Goal: Navigation & Orientation: Find specific page/section

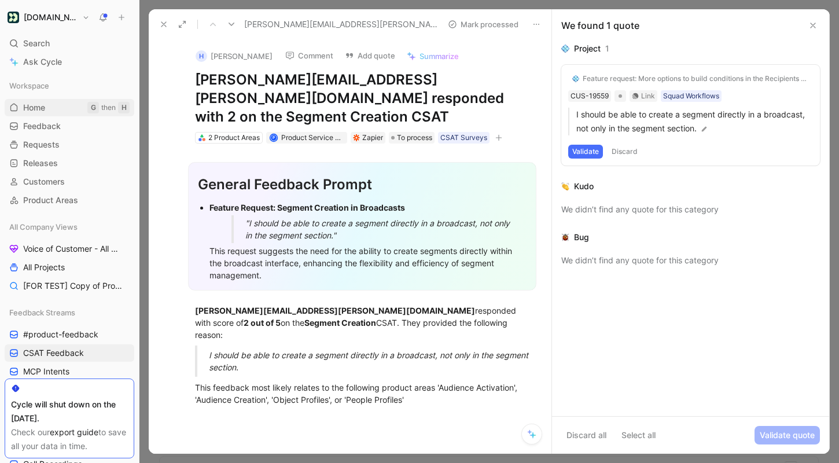
click at [73, 112] on link "Home G then H" at bounding box center [70, 107] width 130 height 17
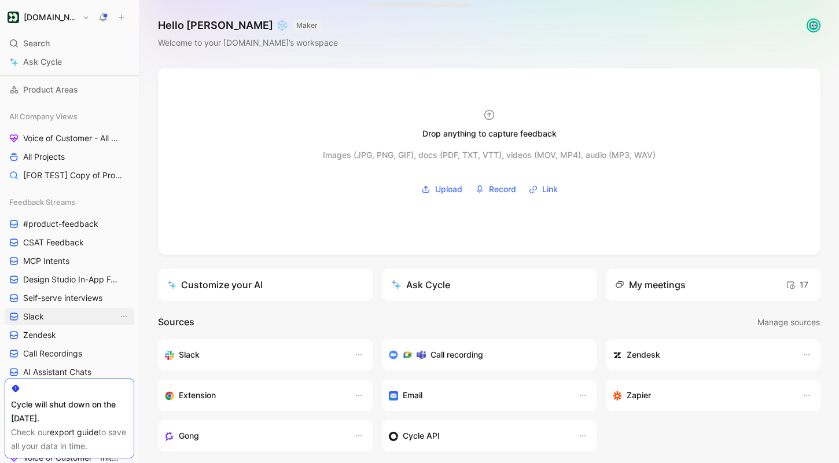
scroll to position [133, 0]
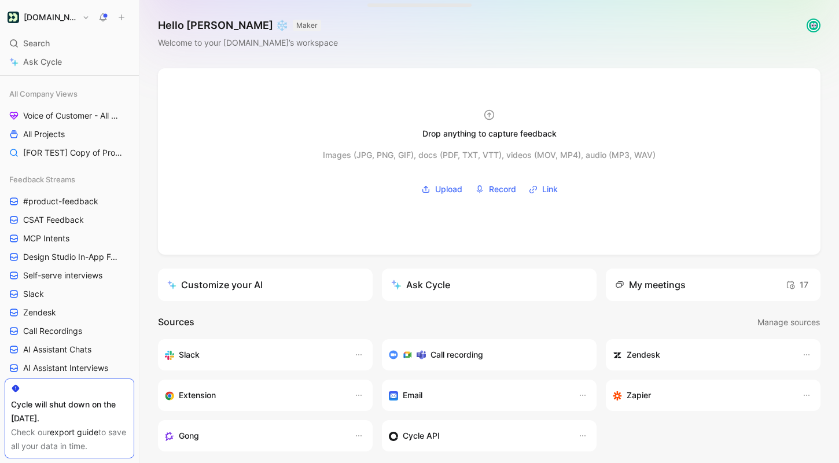
click at [94, 411] on div "Cycle will shut down on the [DATE]." at bounding box center [69, 411] width 117 height 28
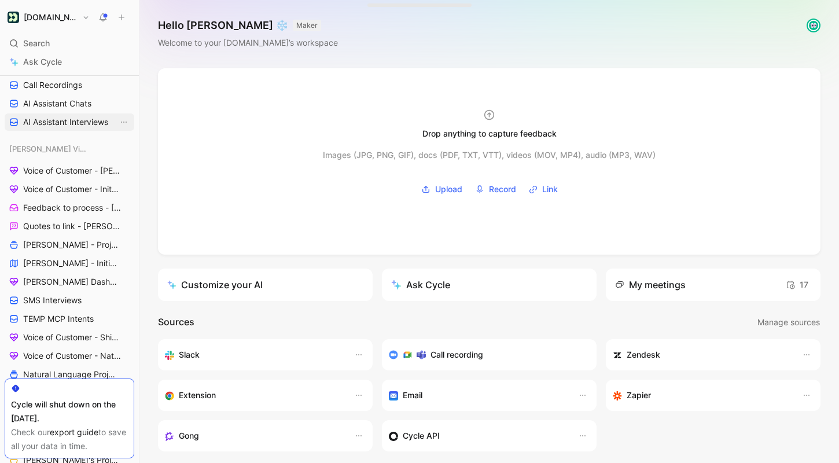
scroll to position [382, 0]
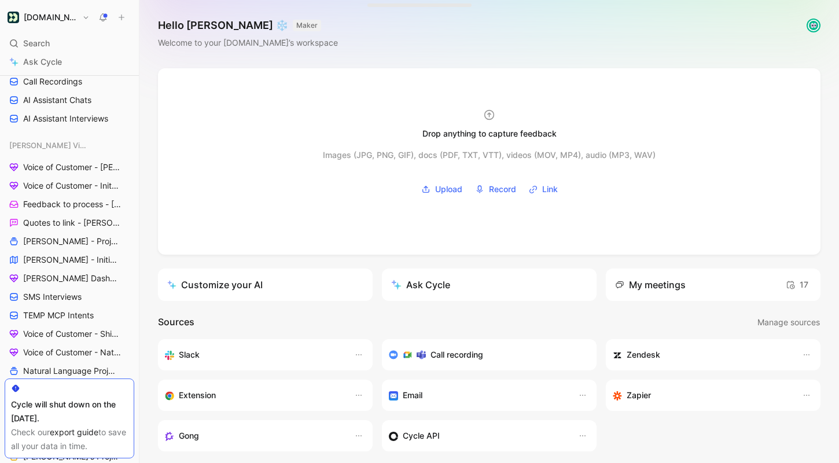
click at [14, 388] on use at bounding box center [16, 389] width 8 height 8
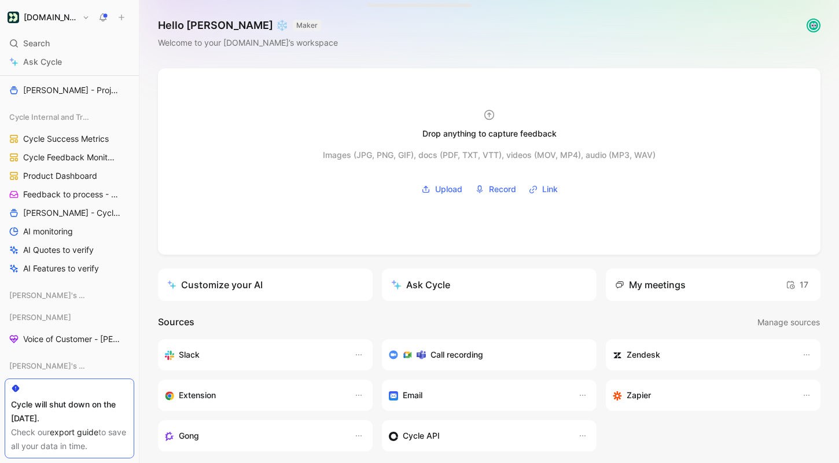
scroll to position [1123, 0]
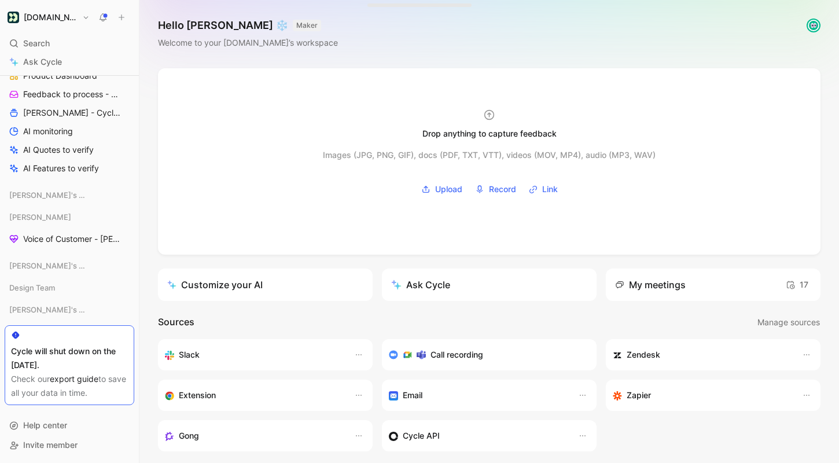
click at [142, 364] on div "Drop anything to capture feedback Images (JPG, PNG, GIF), docs (PDF, TXT, VTT),…" at bounding box center [488, 361] width 699 height 587
click at [86, 378] on link "export guide" at bounding box center [74, 379] width 49 height 10
click at [132, 307] on div "[PERSON_NAME]'s Views" at bounding box center [70, 309] width 130 height 17
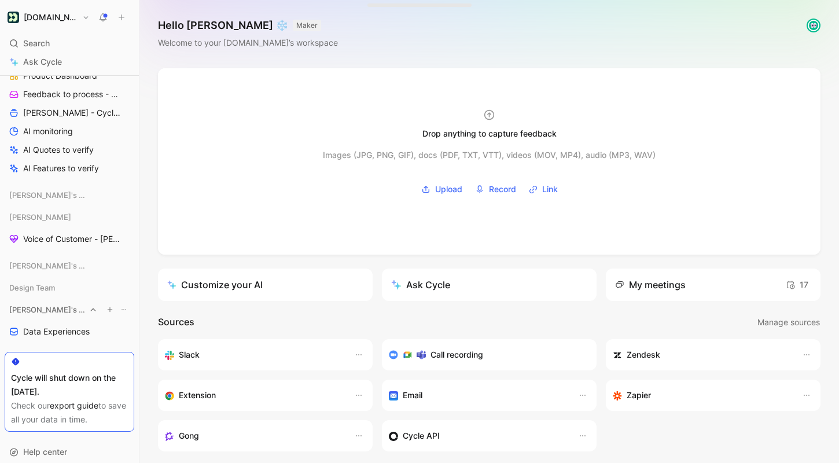
click at [89, 305] on icon at bounding box center [93, 309] width 8 height 8
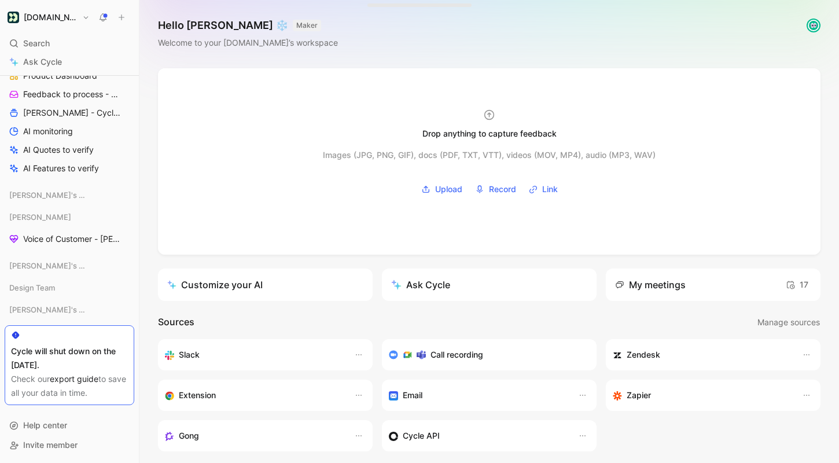
scroll to position [8, 0]
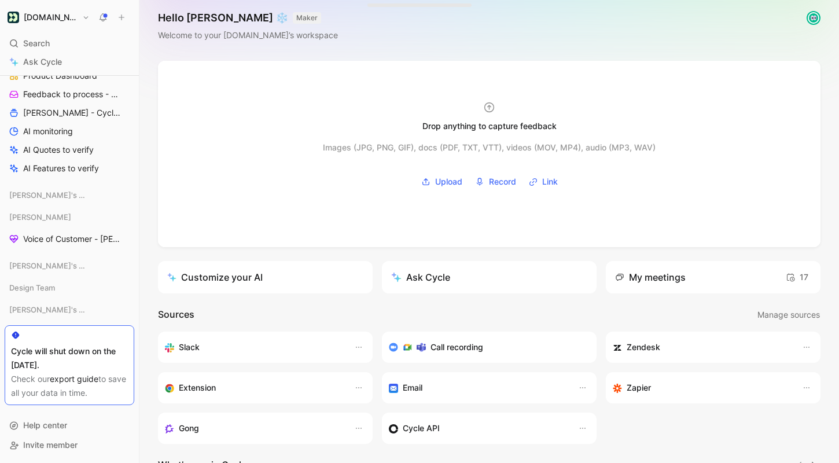
click at [143, 396] on div "Drop anything to capture feedback Images (JPG, PNG, GIF), docs (PDF, TXT, VTT),…" at bounding box center [488, 354] width 699 height 587
